Goal: Task Accomplishment & Management: Manage account settings

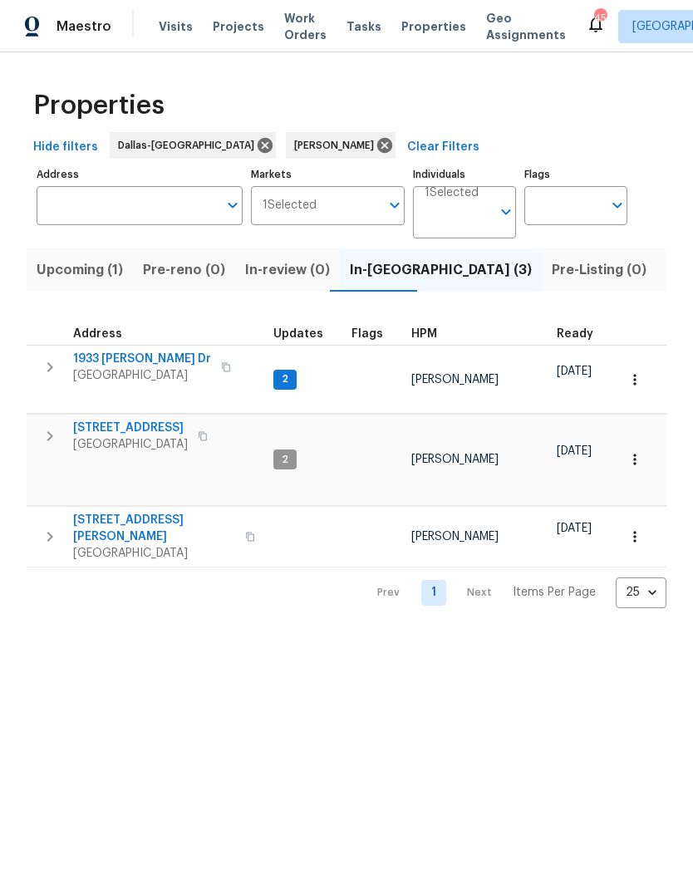
click at [40, 527] on icon "button" at bounding box center [50, 537] width 20 height 20
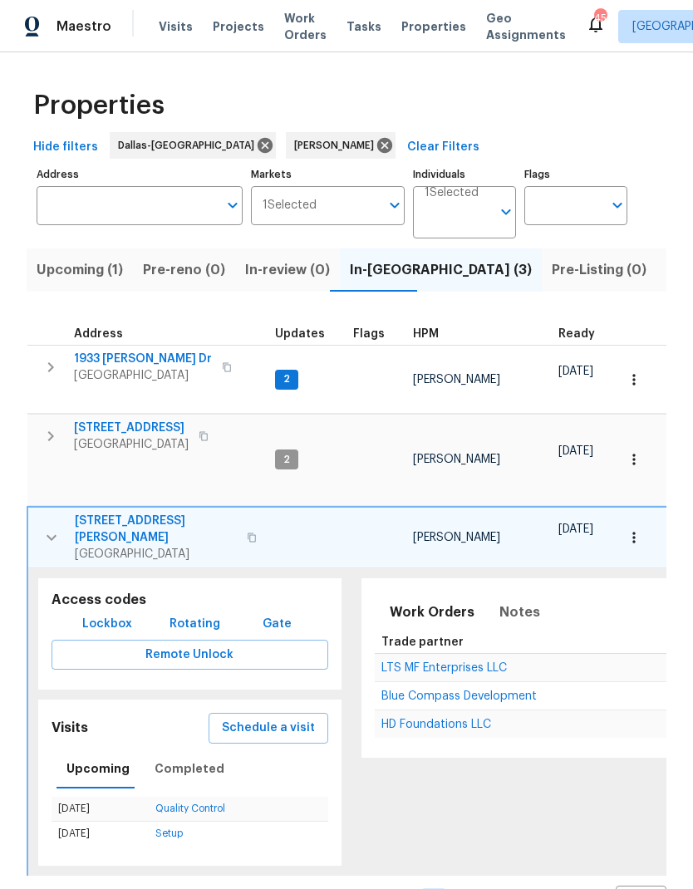
click at [639, 529] on icon "button" at bounding box center [634, 537] width 17 height 17
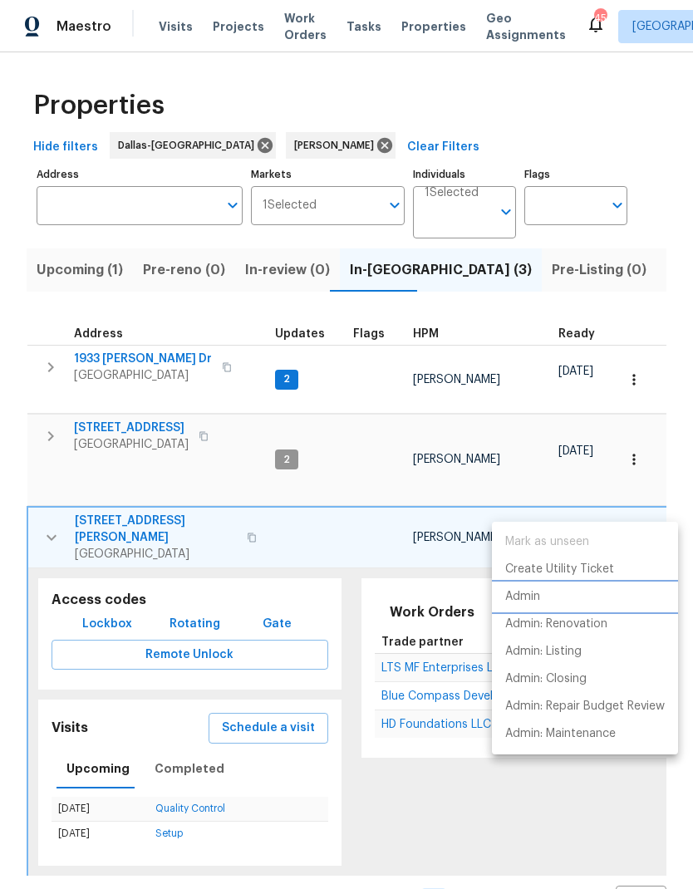
click at [541, 596] on li "Admin" at bounding box center [585, 596] width 186 height 27
click at [47, 504] on div at bounding box center [346, 444] width 693 height 889
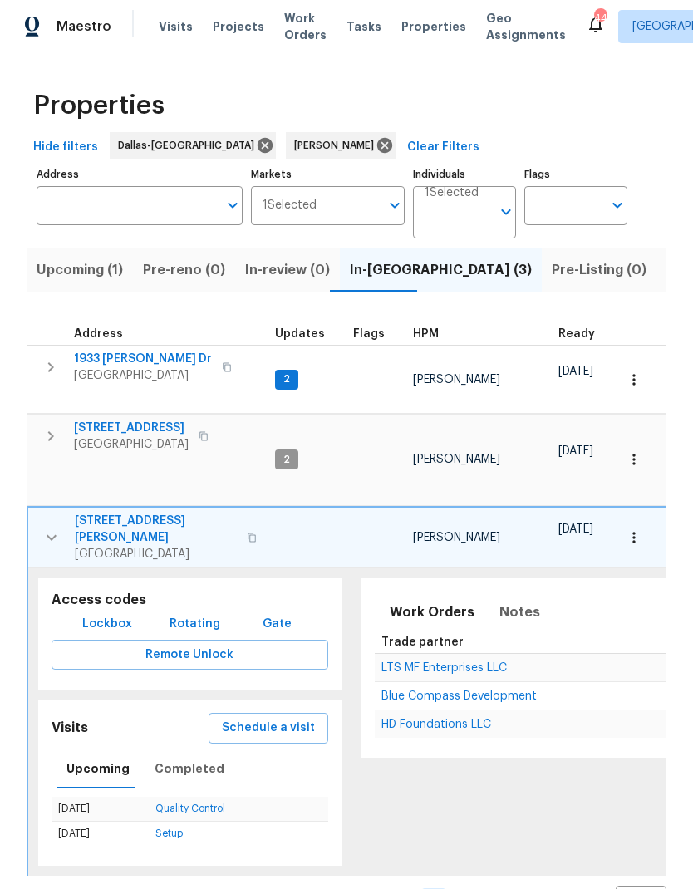
click at [49, 514] on button "button" at bounding box center [51, 538] width 33 height 50
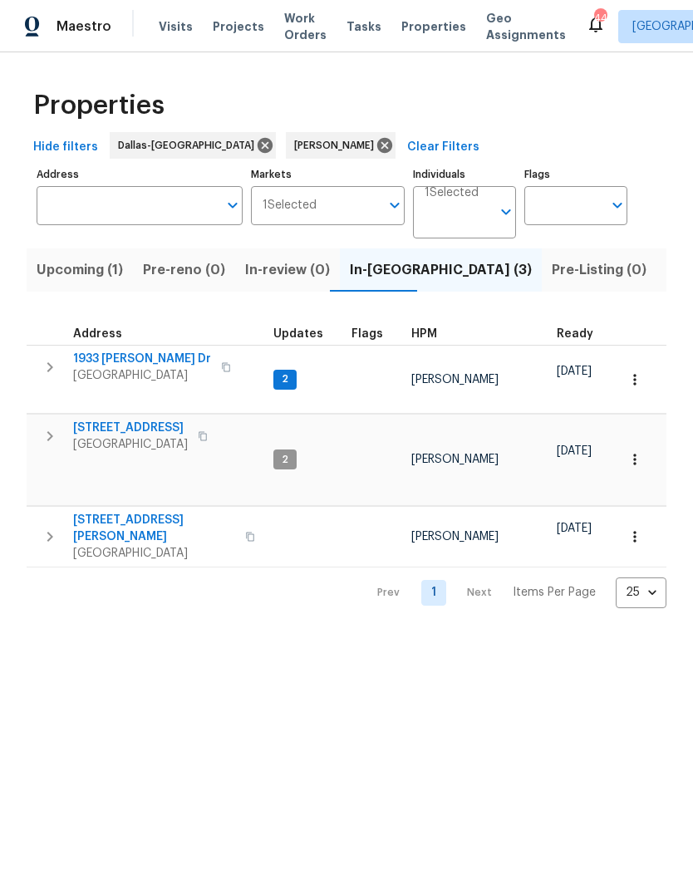
click at [54, 527] on icon "button" at bounding box center [50, 537] width 20 height 20
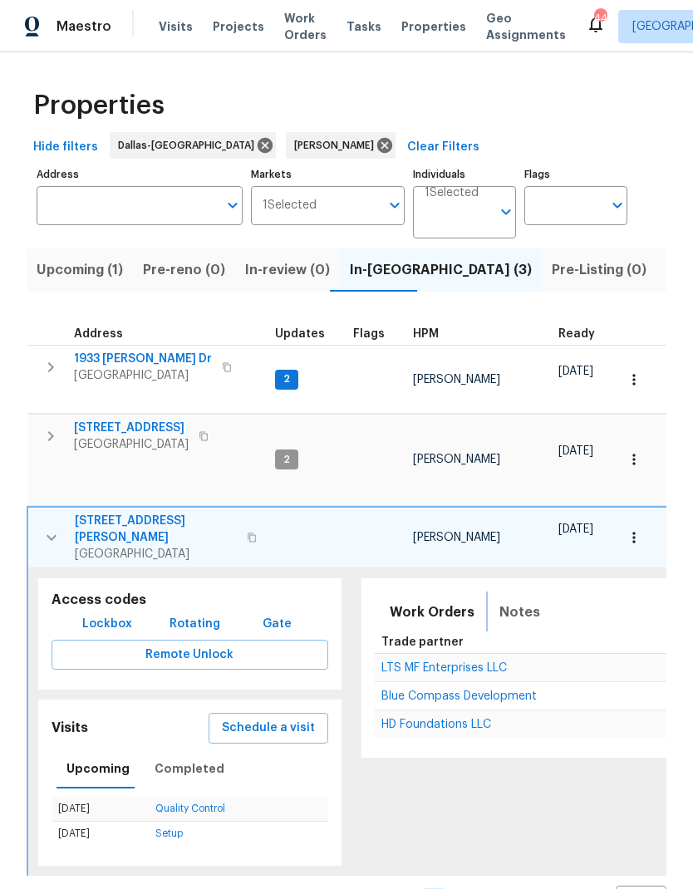
click at [521, 601] on span "Notes" at bounding box center [519, 612] width 41 height 23
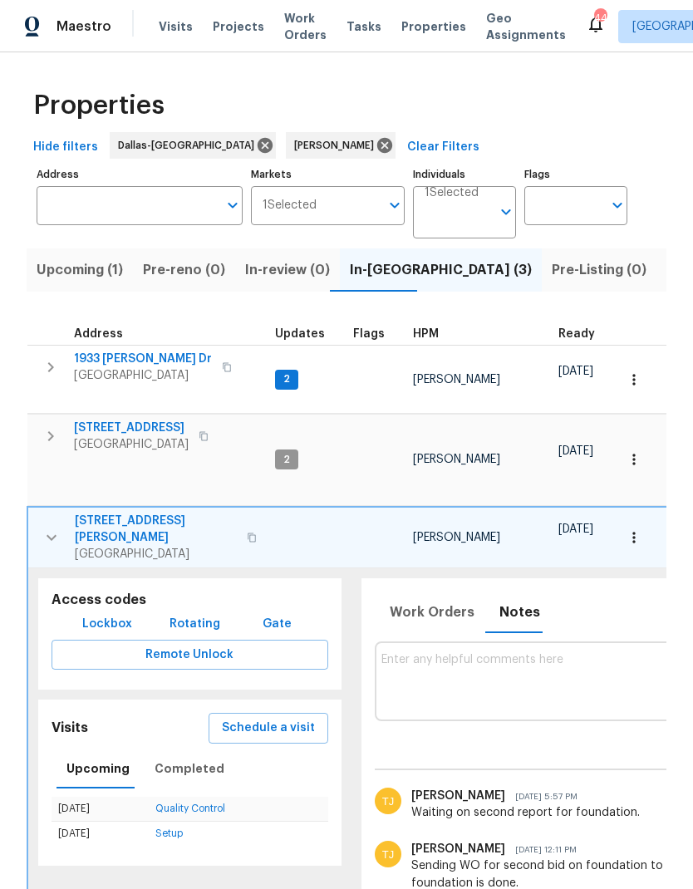
click at [48, 356] on button "button" at bounding box center [50, 367] width 33 height 33
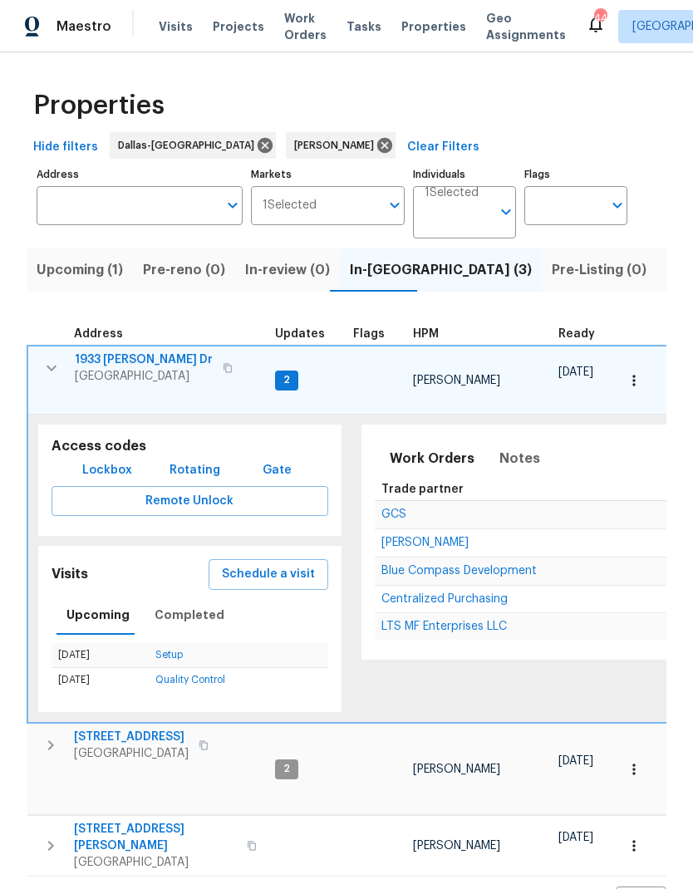
click at [48, 361] on icon "button" at bounding box center [52, 368] width 20 height 20
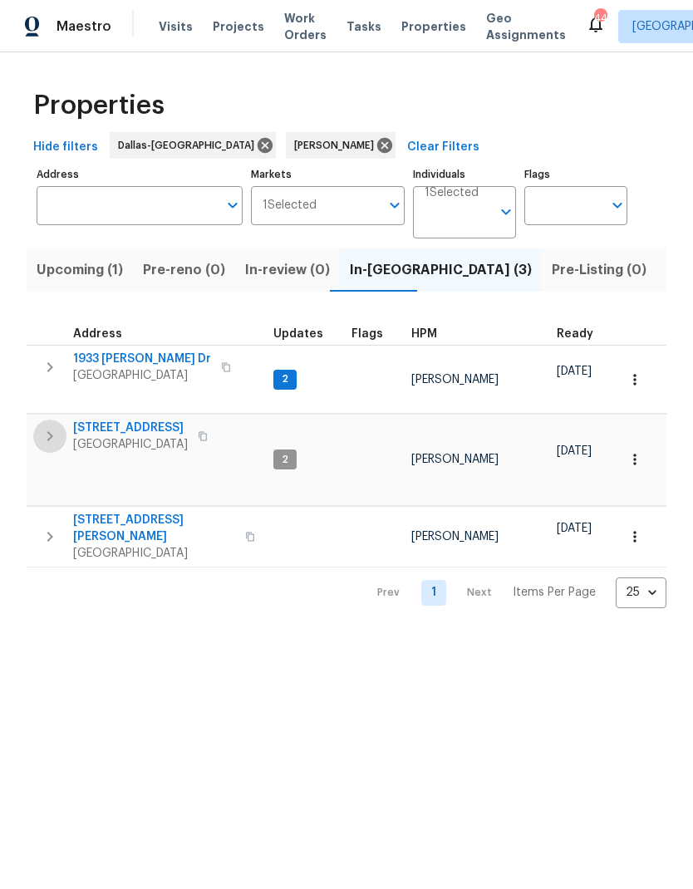
click at [47, 426] on icon "button" at bounding box center [50, 436] width 20 height 20
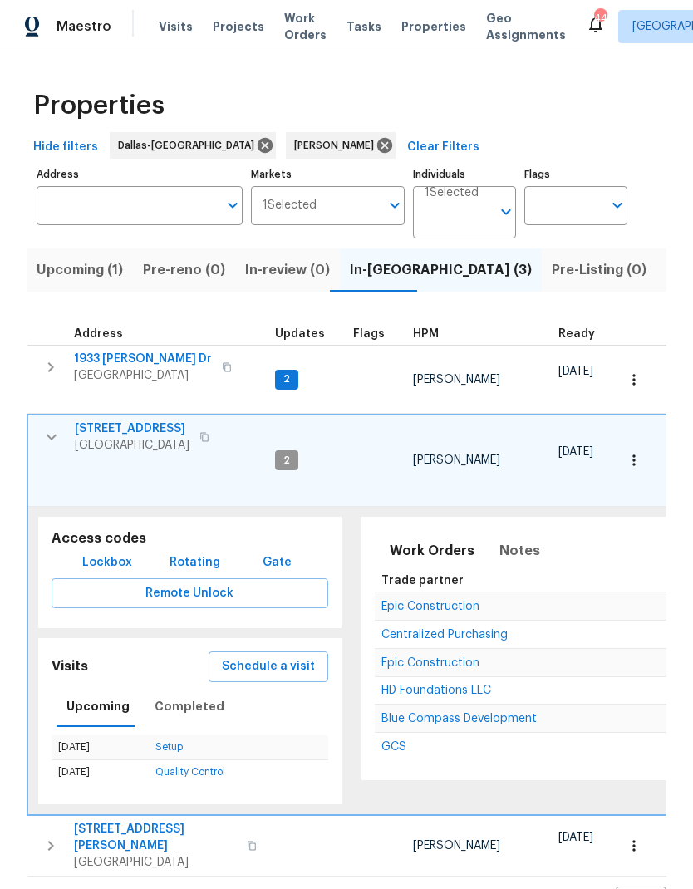
click at [57, 357] on button "button" at bounding box center [50, 367] width 33 height 33
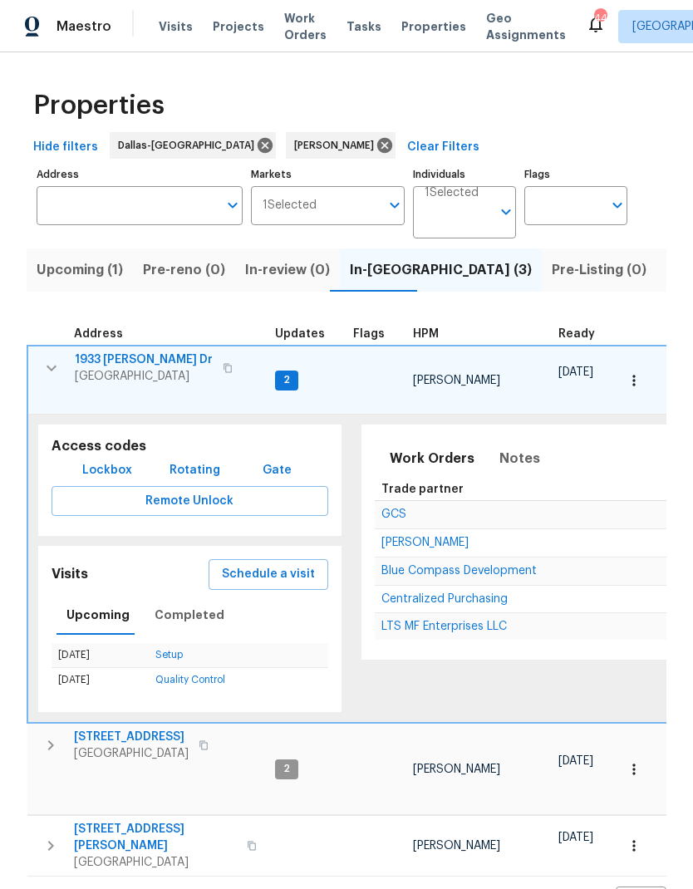
click at [284, 564] on span "Schedule a visit" at bounding box center [268, 574] width 93 height 21
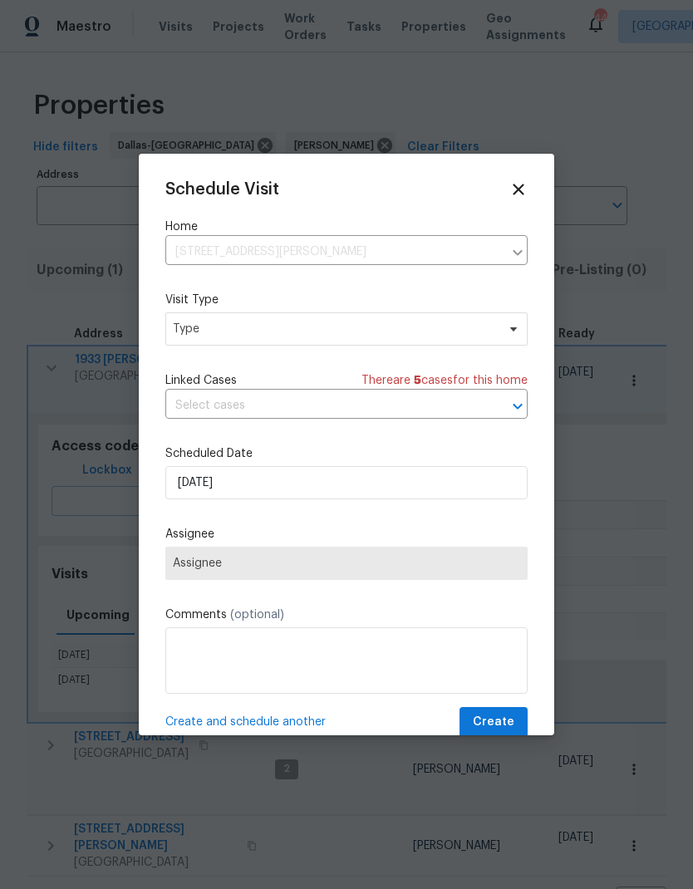
click at [513, 191] on icon at bounding box center [518, 189] width 18 height 18
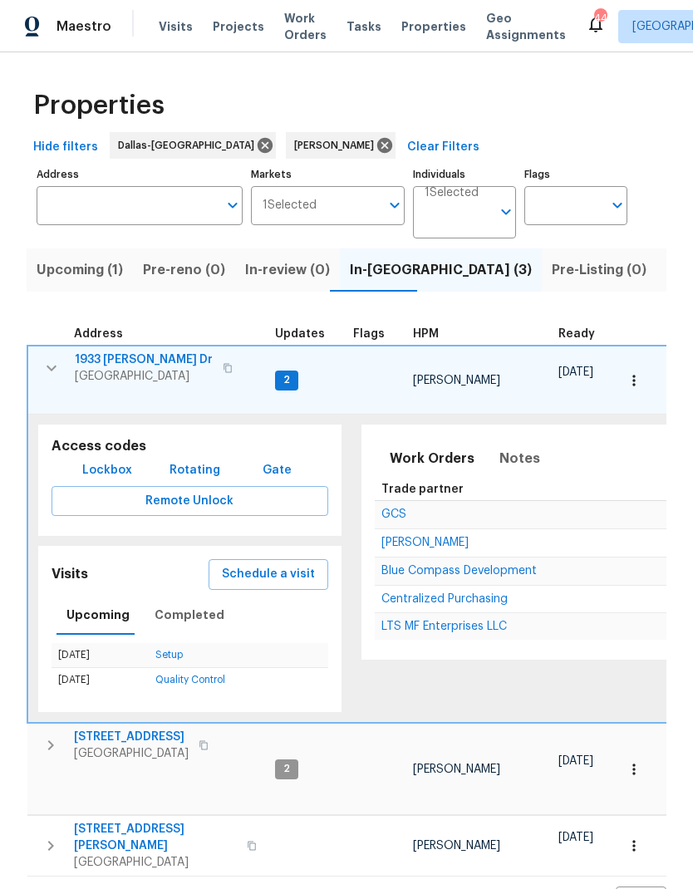
click at [47, 369] on icon "button" at bounding box center [52, 369] width 10 height 6
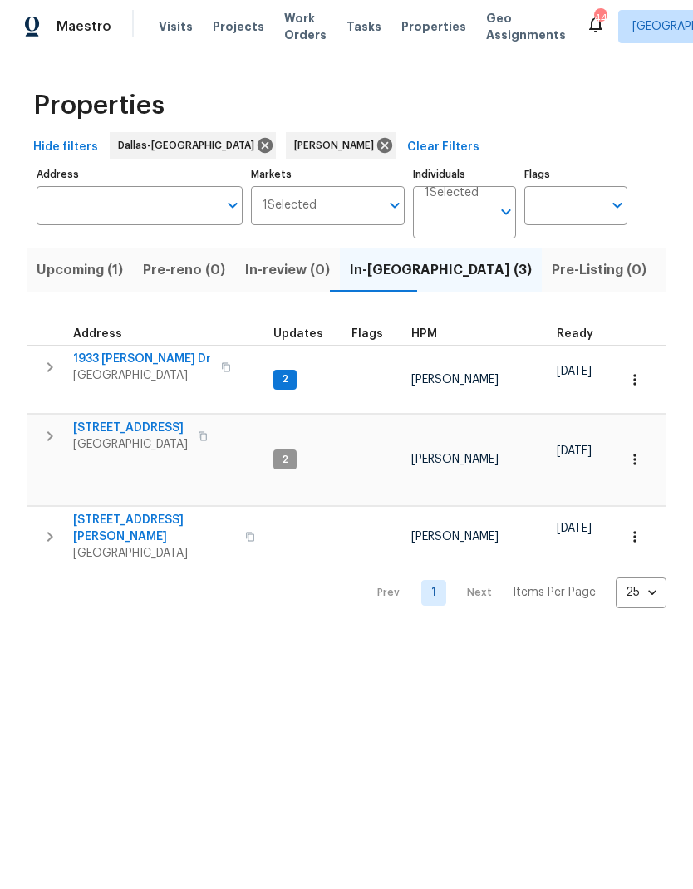
click at [43, 527] on icon "button" at bounding box center [50, 537] width 20 height 20
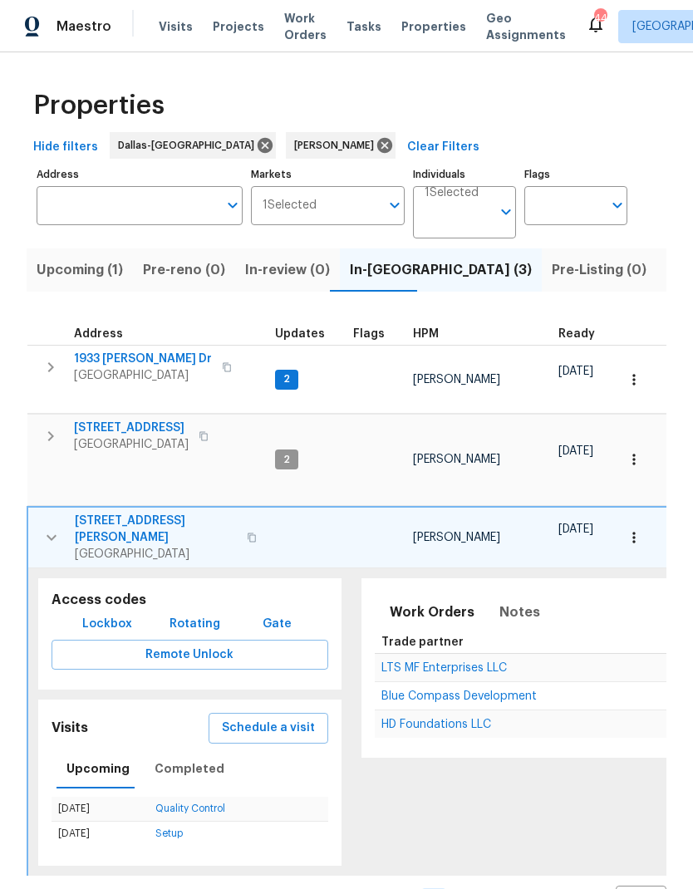
click at [47, 426] on icon "button" at bounding box center [51, 436] width 20 height 20
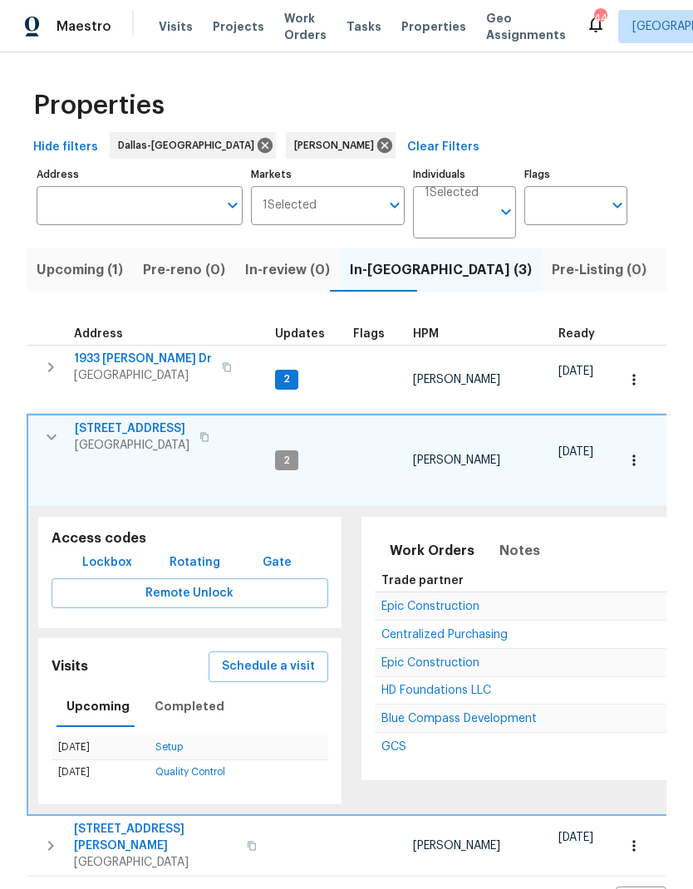
click at [52, 420] on button "button" at bounding box center [51, 436] width 33 height 33
